Goal: Information Seeking & Learning: Learn about a topic

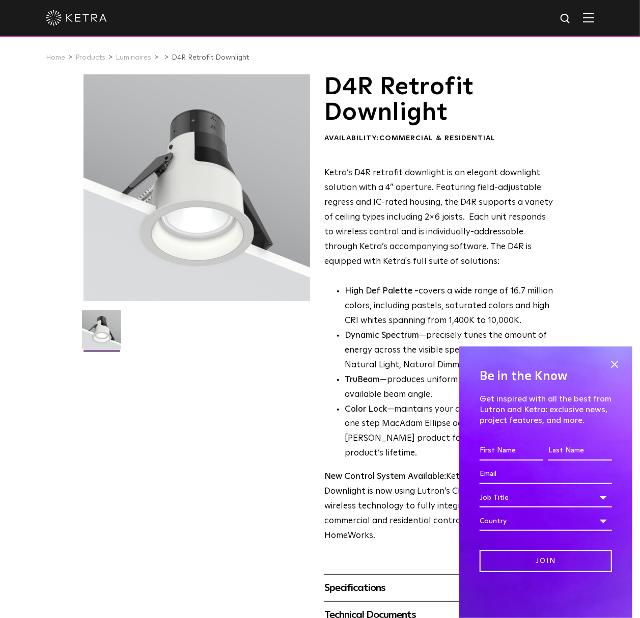
click at [595, 17] on img at bounding box center [588, 18] width 11 height 10
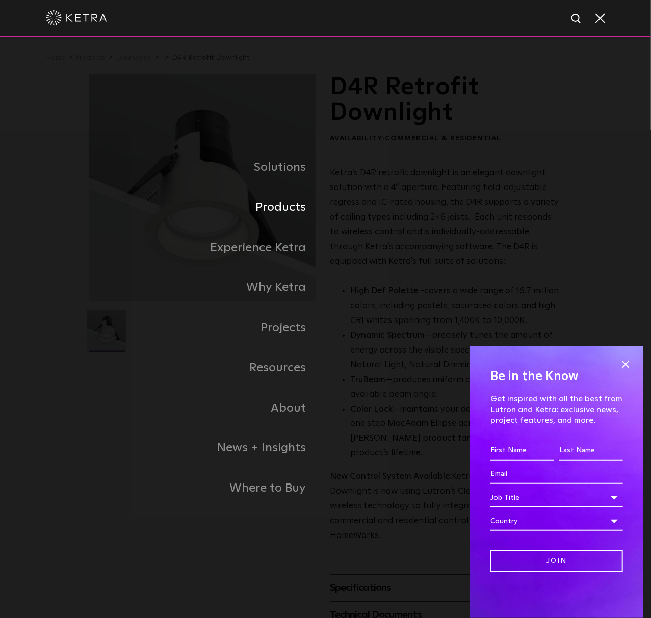
click at [282, 200] on link "Products" at bounding box center [207, 207] width 237 height 40
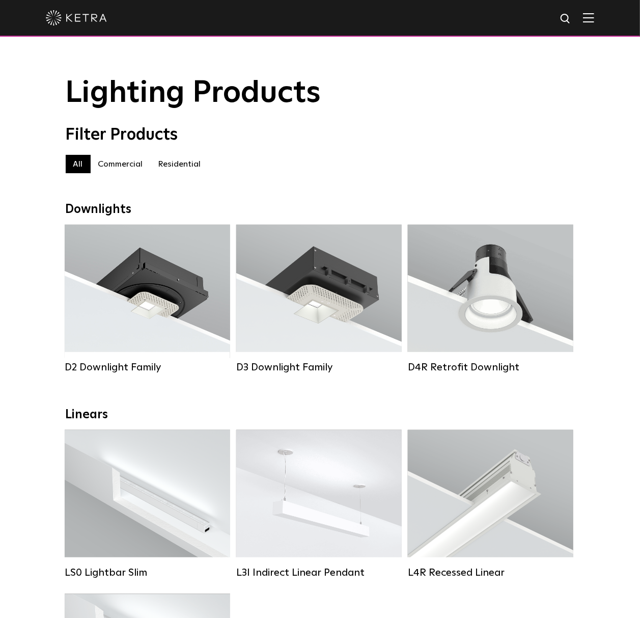
click at [180, 170] on label "Residential" at bounding box center [180, 164] width 58 height 18
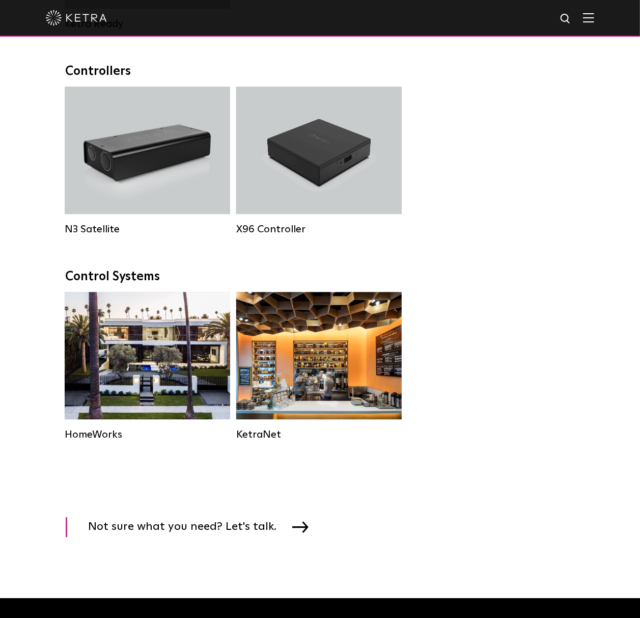
scroll to position [1441, 0]
